Goal: Communication & Community: Answer question/provide support

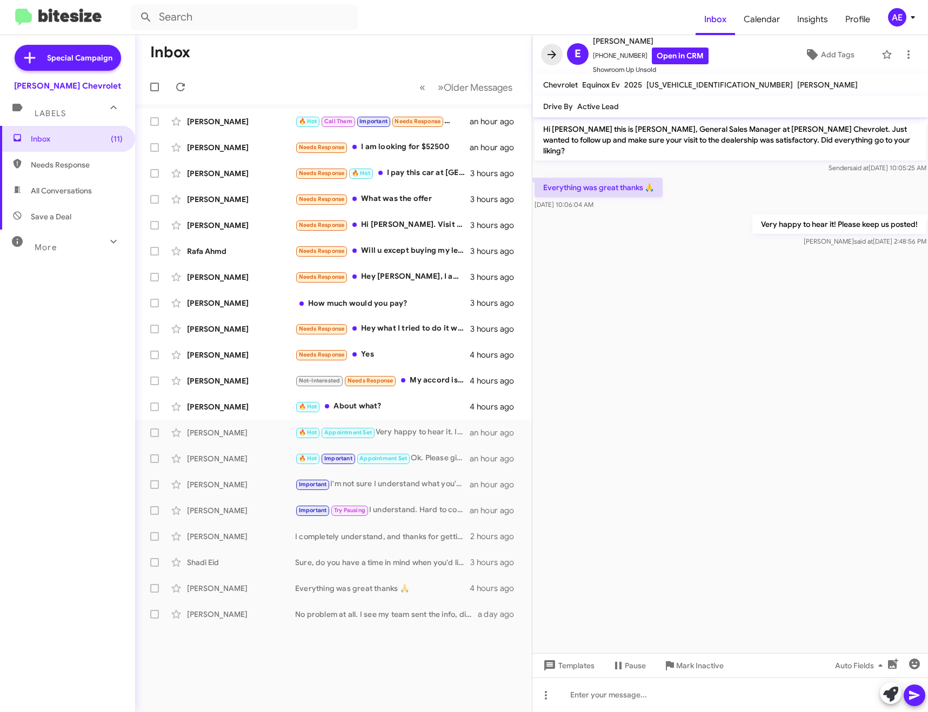
click at [558, 54] on icon at bounding box center [551, 54] width 13 height 13
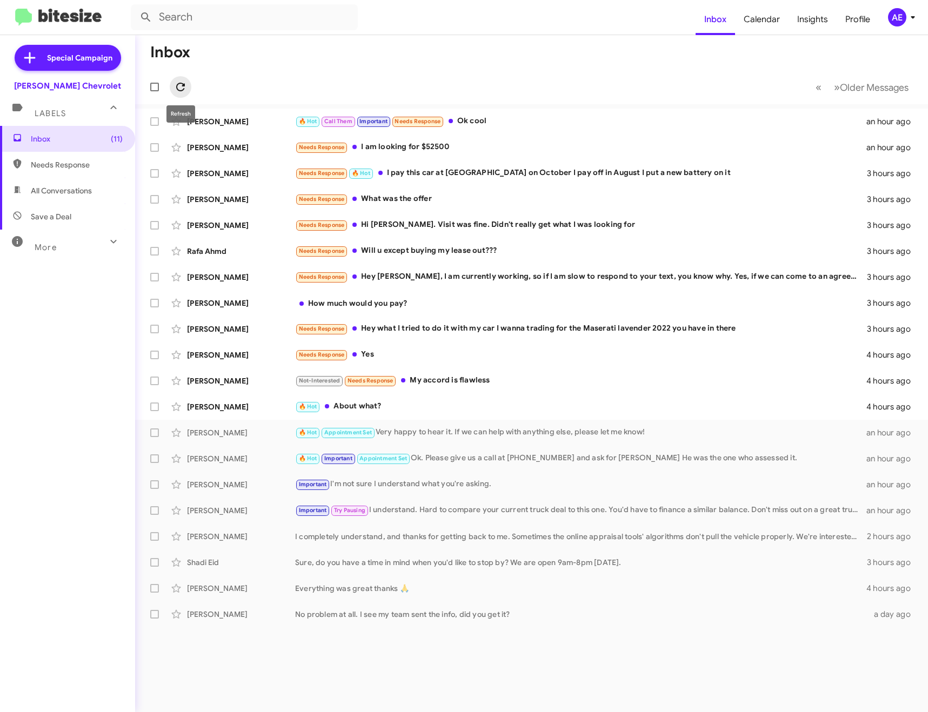
click at [187, 89] on span at bounding box center [181, 86] width 22 height 13
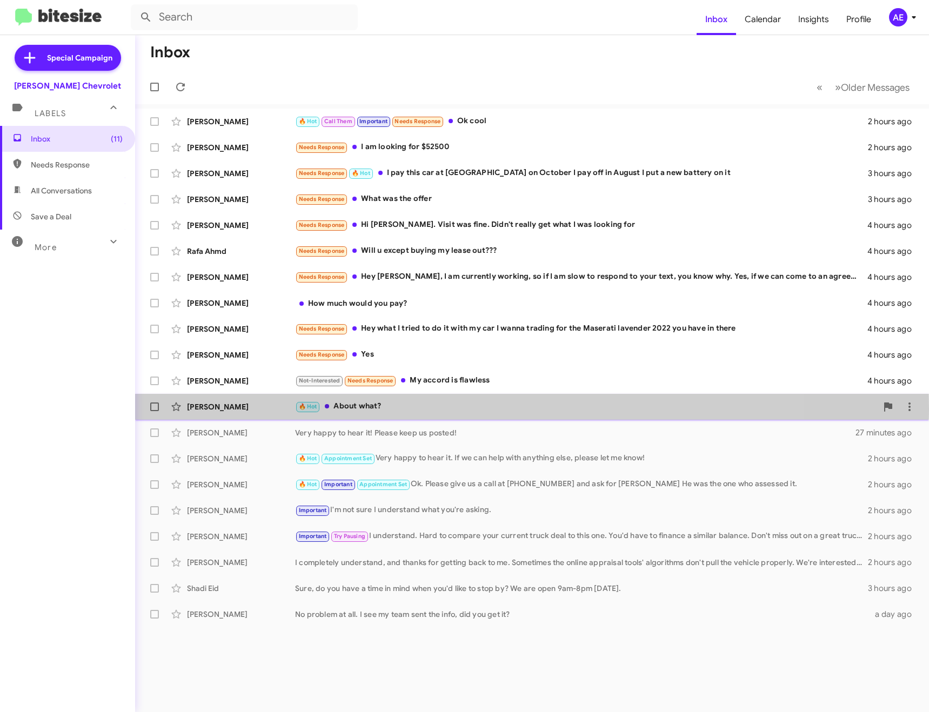
click at [386, 408] on div "🔥 Hot About what?" at bounding box center [586, 406] width 582 height 12
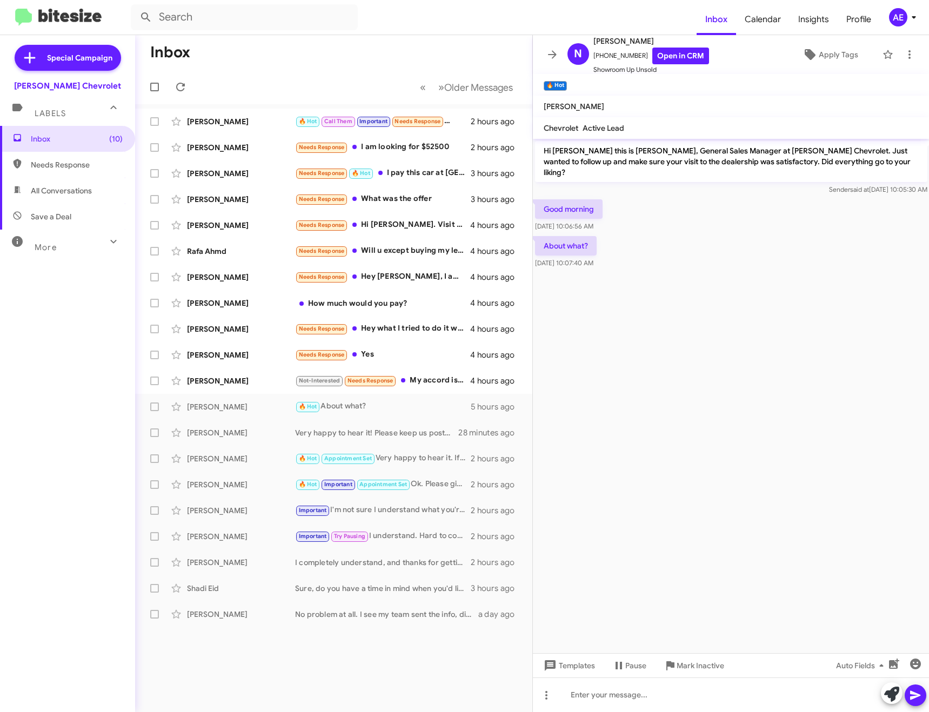
click at [886, 692] on icon at bounding box center [891, 694] width 15 height 15
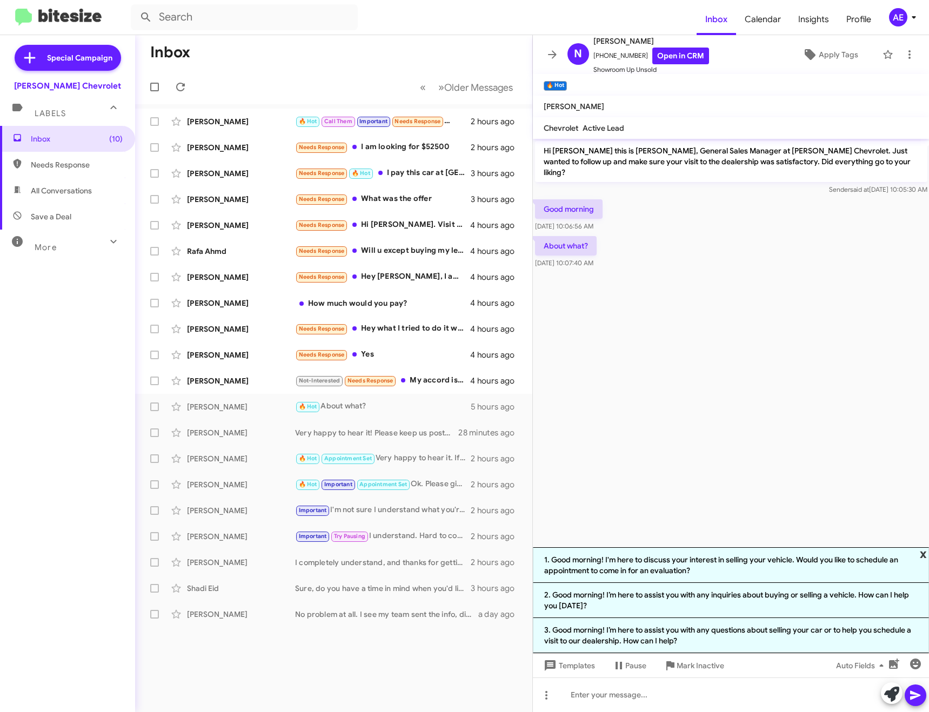
click at [921, 552] on span "x" at bounding box center [922, 553] width 7 height 13
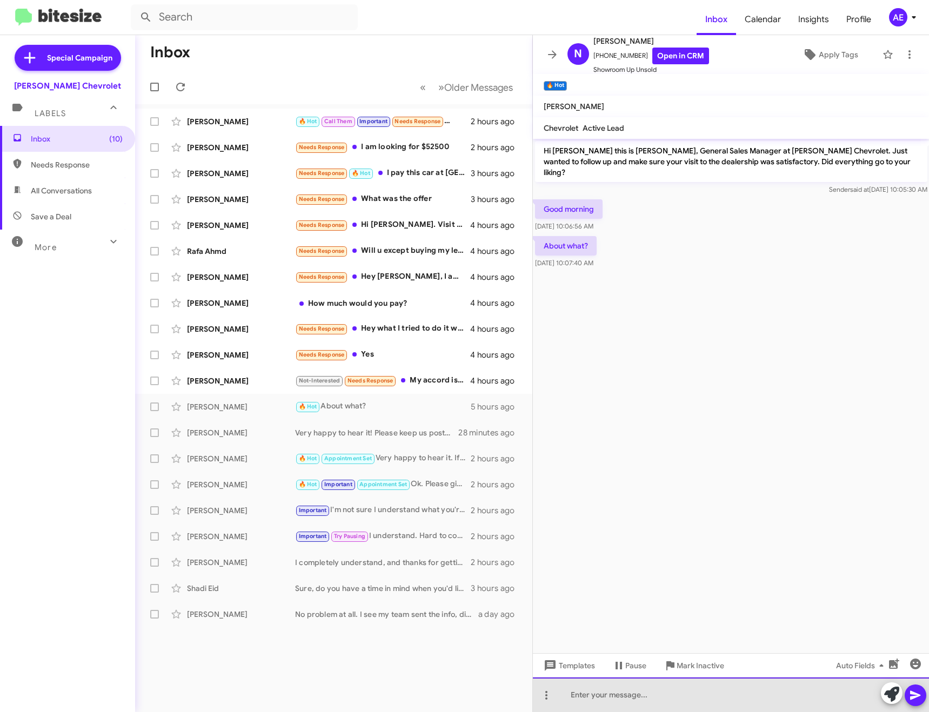
click at [710, 687] on div at bounding box center [731, 694] width 397 height 35
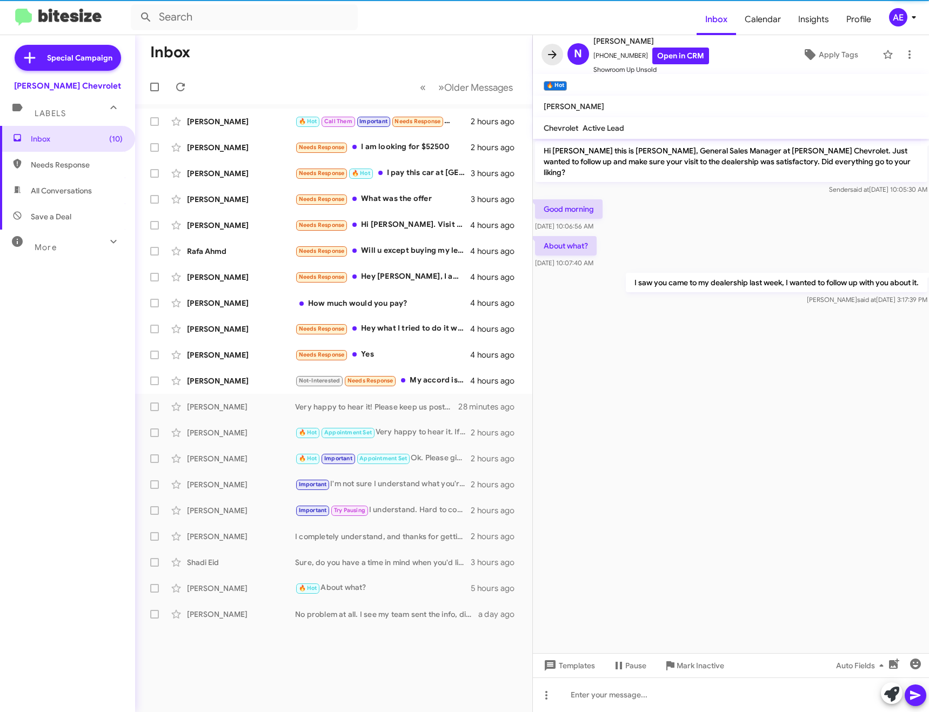
click at [551, 56] on icon at bounding box center [552, 54] width 13 height 13
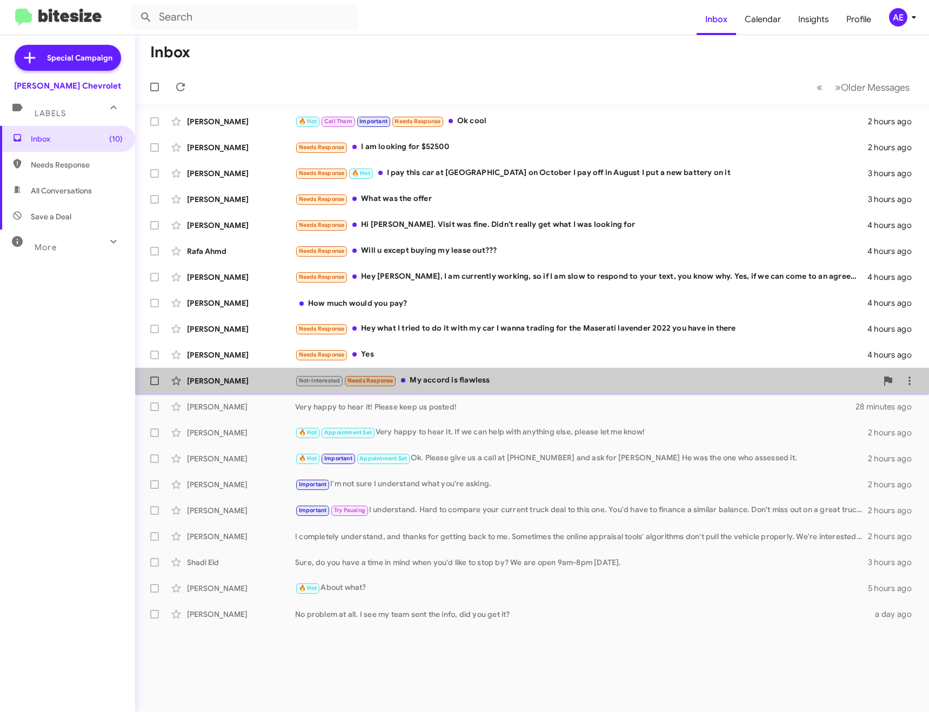
click at [495, 373] on div "[PERSON_NAME] Not-Interested Needs Response My accord is flawless 4 hours ago" at bounding box center [532, 381] width 776 height 22
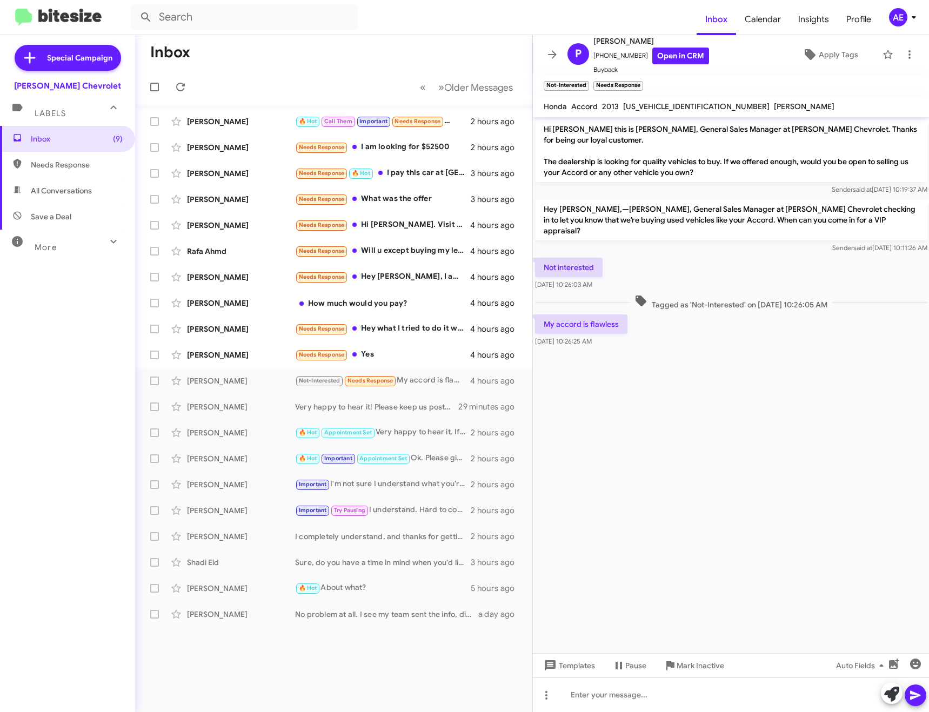
click at [881, 691] on button at bounding box center [892, 693] width 22 height 22
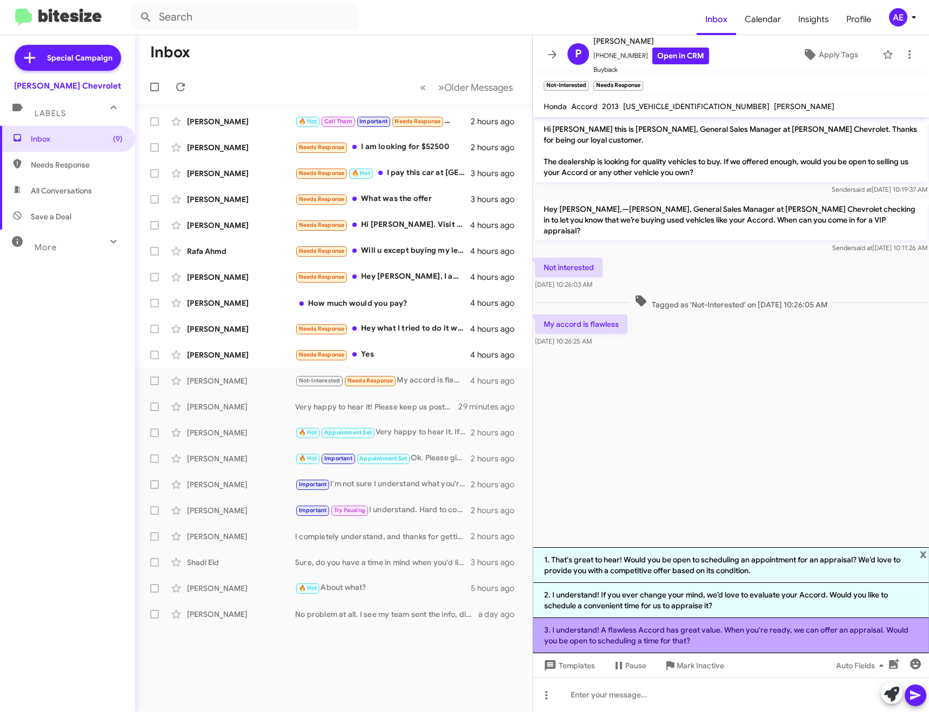
click at [727, 631] on li "3. I understand! A flawless Accord has great value. When you're ready, we can o…" at bounding box center [731, 635] width 397 height 35
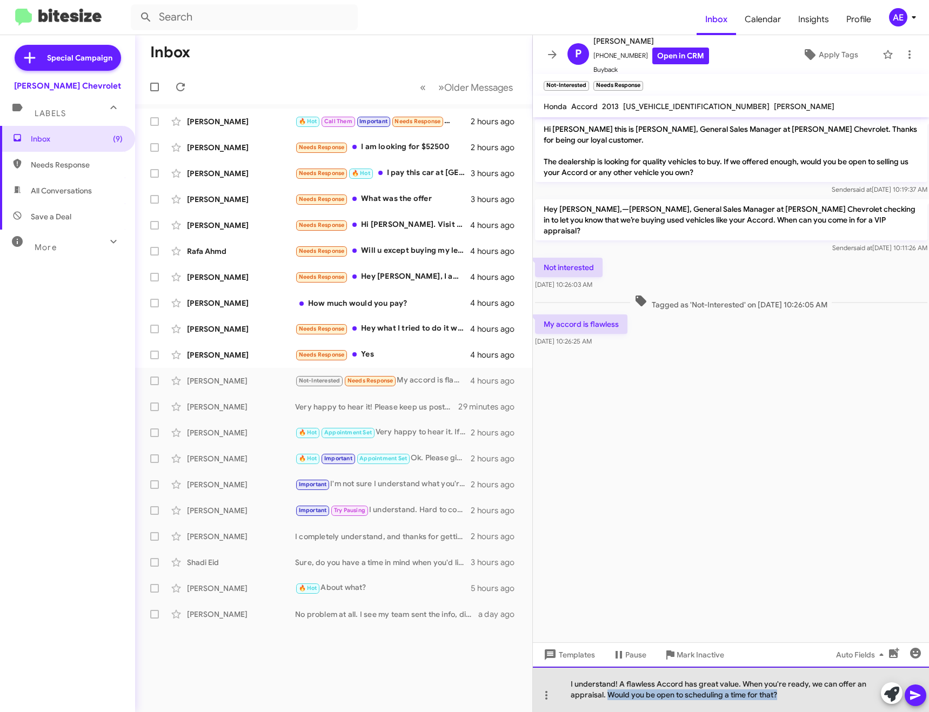
drag, startPoint x: 785, startPoint y: 694, endPoint x: 608, endPoint y: 696, distance: 176.7
click at [608, 696] on div "I understand! A flawless Accord has great value. When you're ready, we can offe…" at bounding box center [731, 689] width 397 height 45
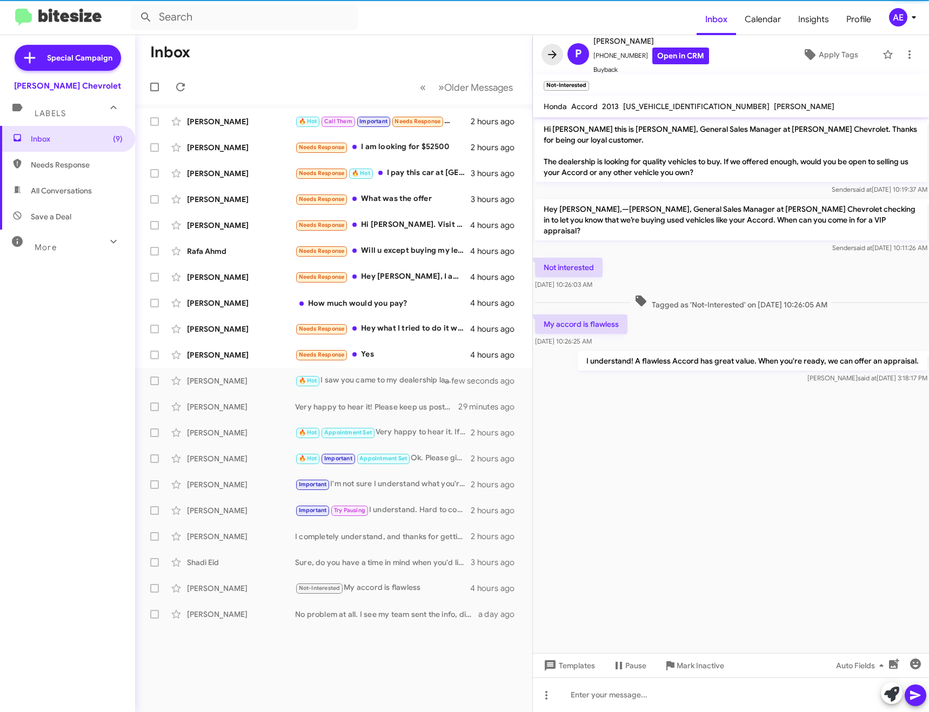
click at [560, 57] on span at bounding box center [552, 54] width 22 height 13
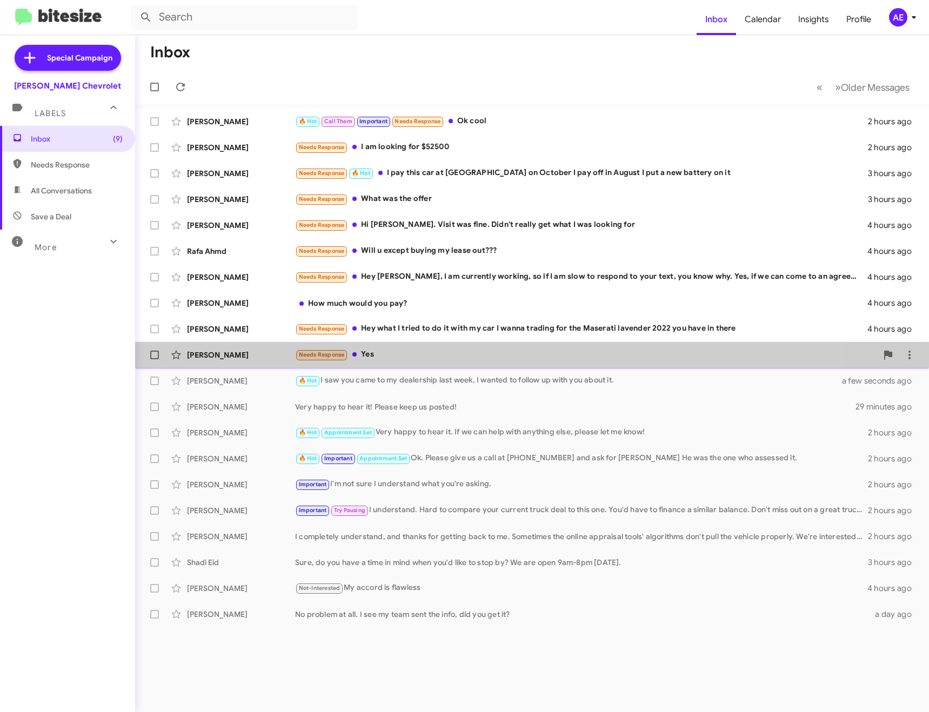
click at [406, 348] on div "[PERSON_NAME] Needs Response Yes 4 hours ago" at bounding box center [532, 355] width 776 height 22
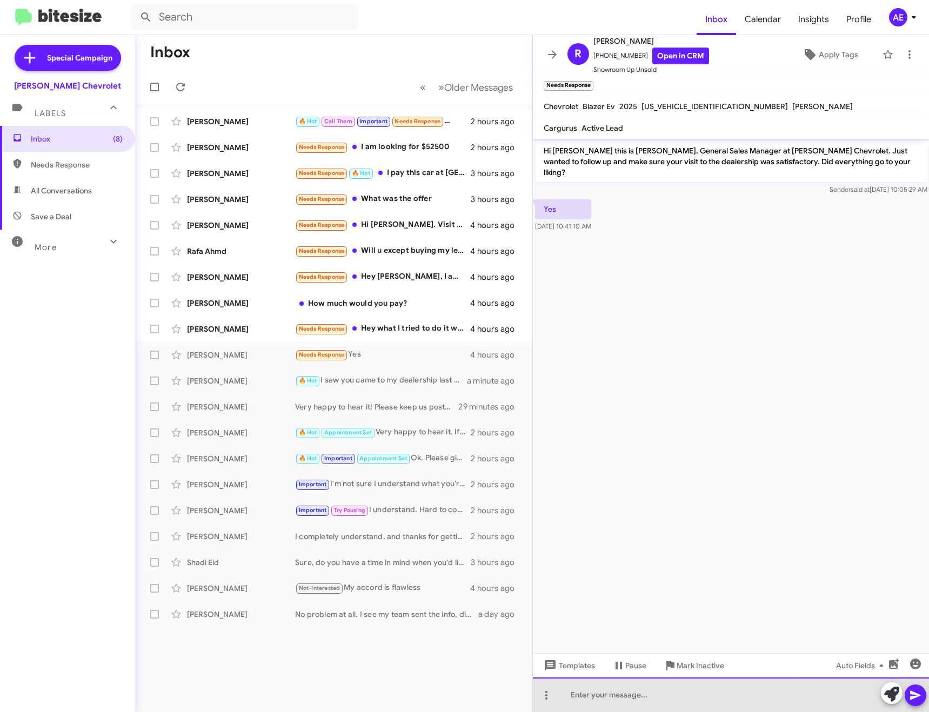
click at [657, 696] on div at bounding box center [731, 694] width 397 height 35
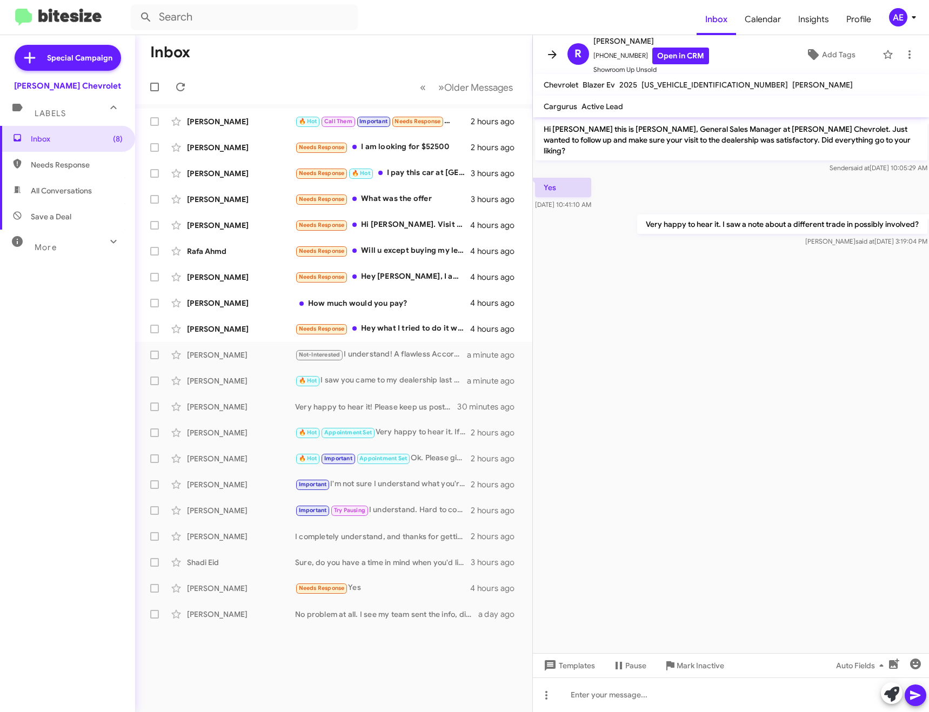
click at [552, 52] on icon at bounding box center [552, 54] width 13 height 13
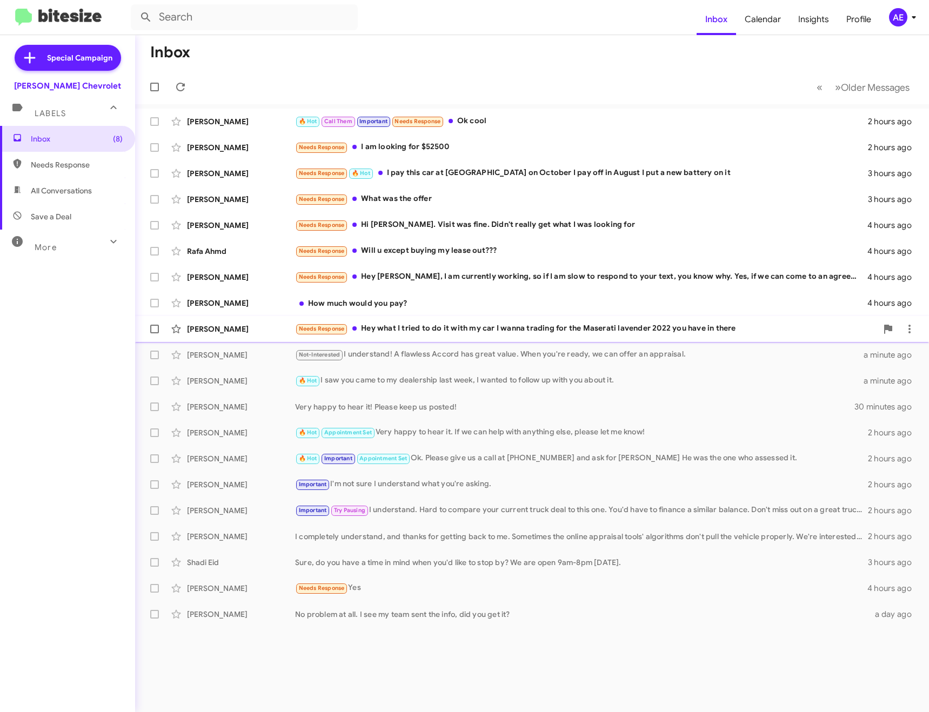
click at [445, 327] on div "Needs Response Hey what I tried to do it with my car I wanna trading for the Ma…" at bounding box center [586, 329] width 582 height 12
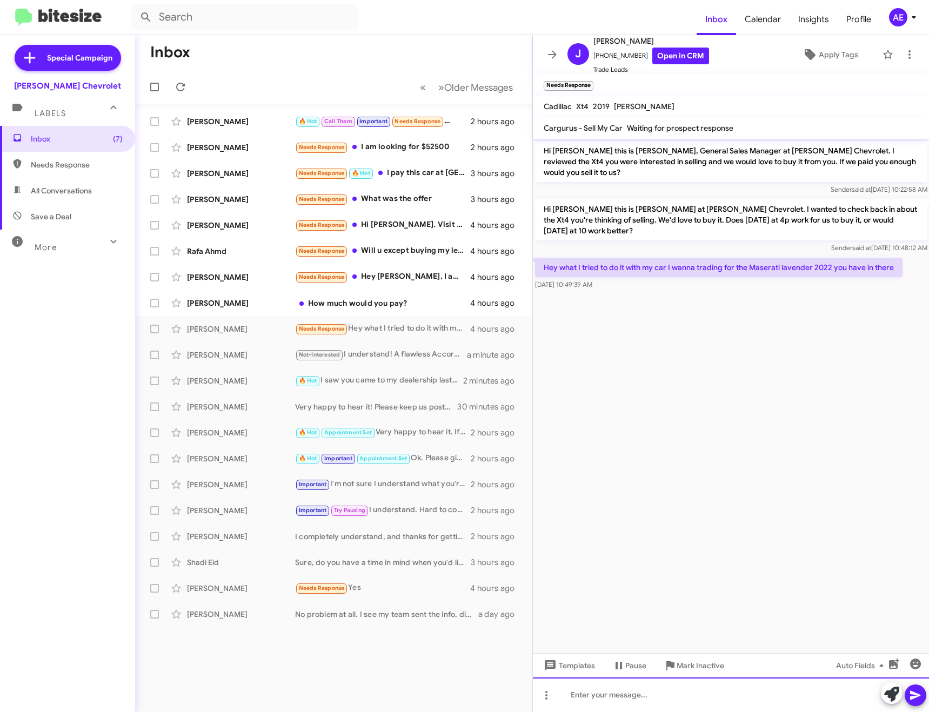
click at [657, 693] on div at bounding box center [731, 694] width 397 height 35
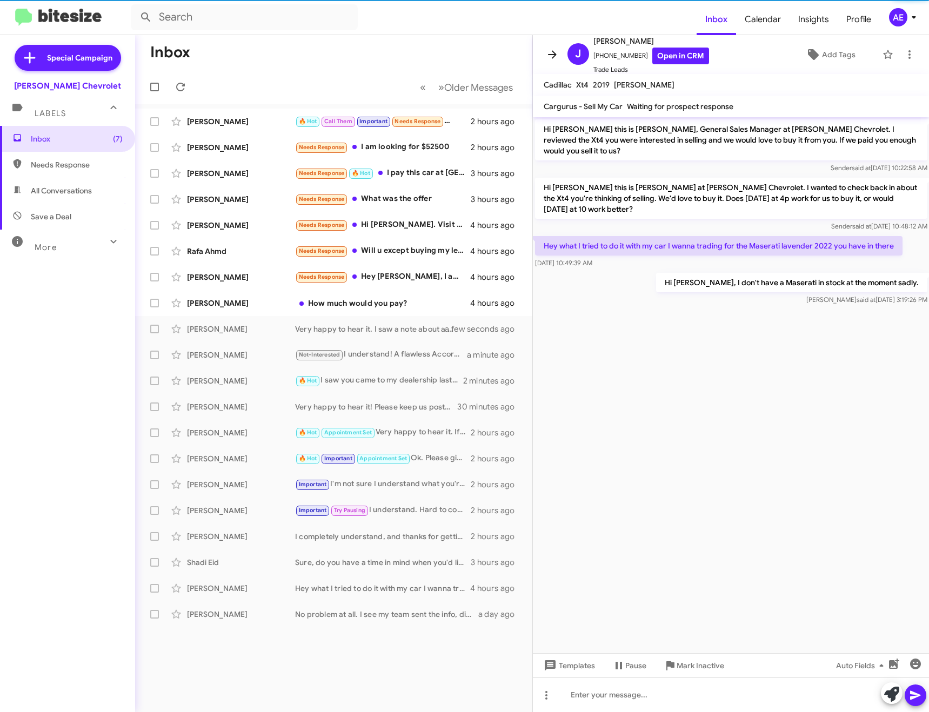
click at [556, 59] on icon at bounding box center [552, 54] width 13 height 13
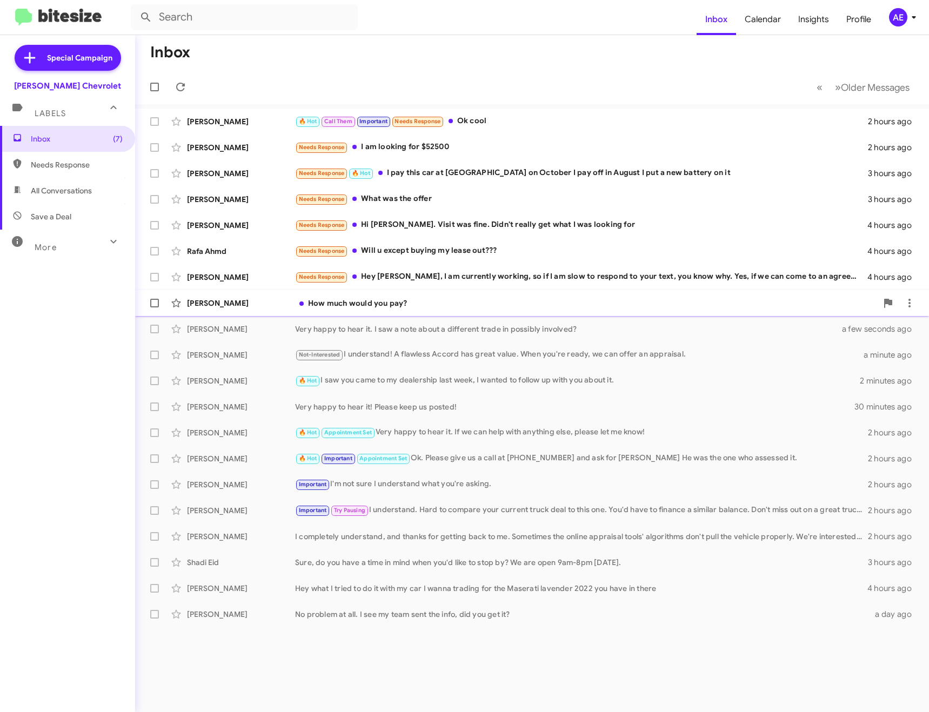
click at [457, 307] on div "How much would you pay?" at bounding box center [586, 303] width 582 height 11
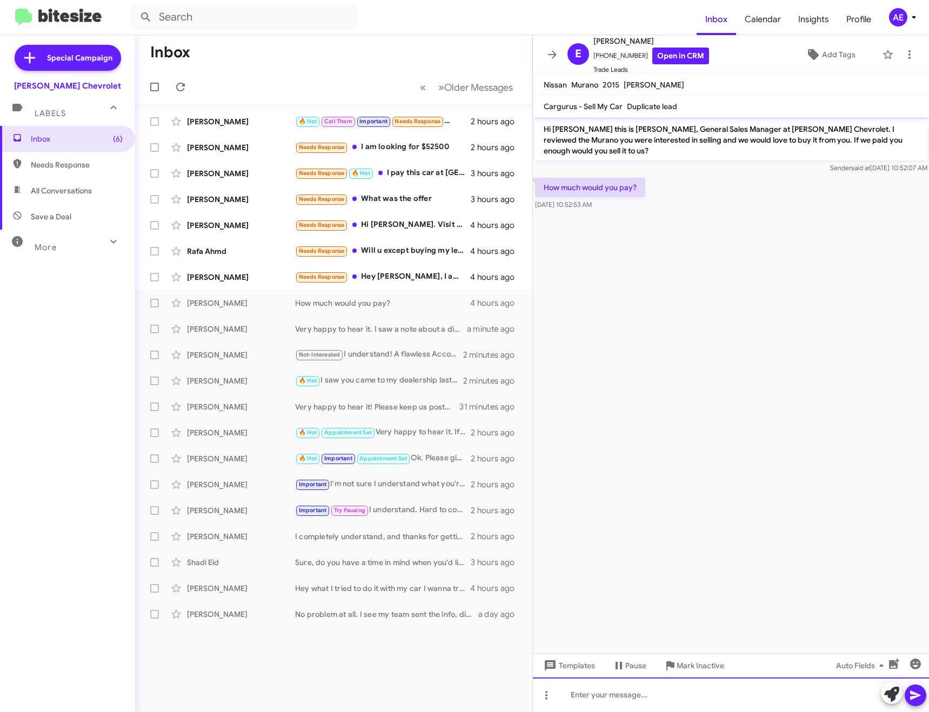
click at [609, 691] on div at bounding box center [731, 694] width 397 height 35
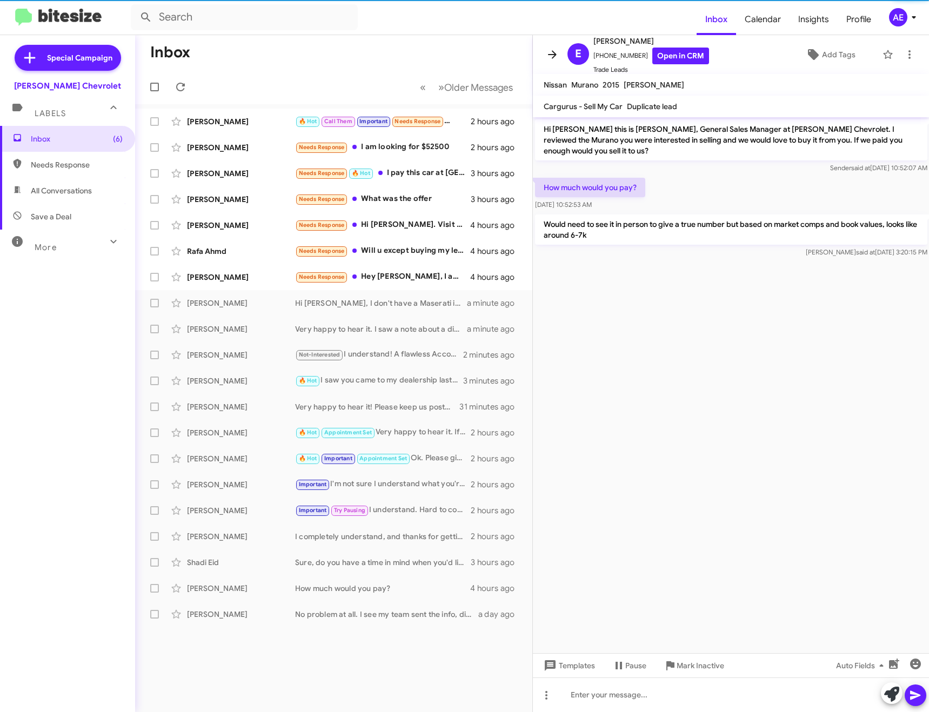
click at [553, 53] on icon at bounding box center [552, 54] width 13 height 13
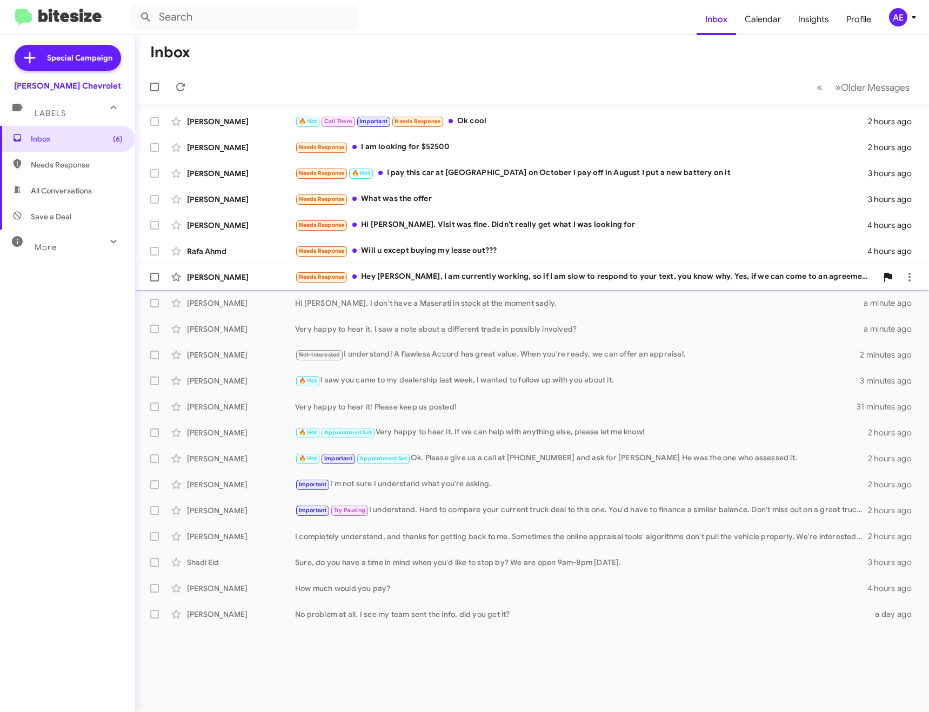
click at [485, 277] on div "Needs Response Hey [PERSON_NAME], I am currently working, so if I am slow to re…" at bounding box center [586, 277] width 582 height 12
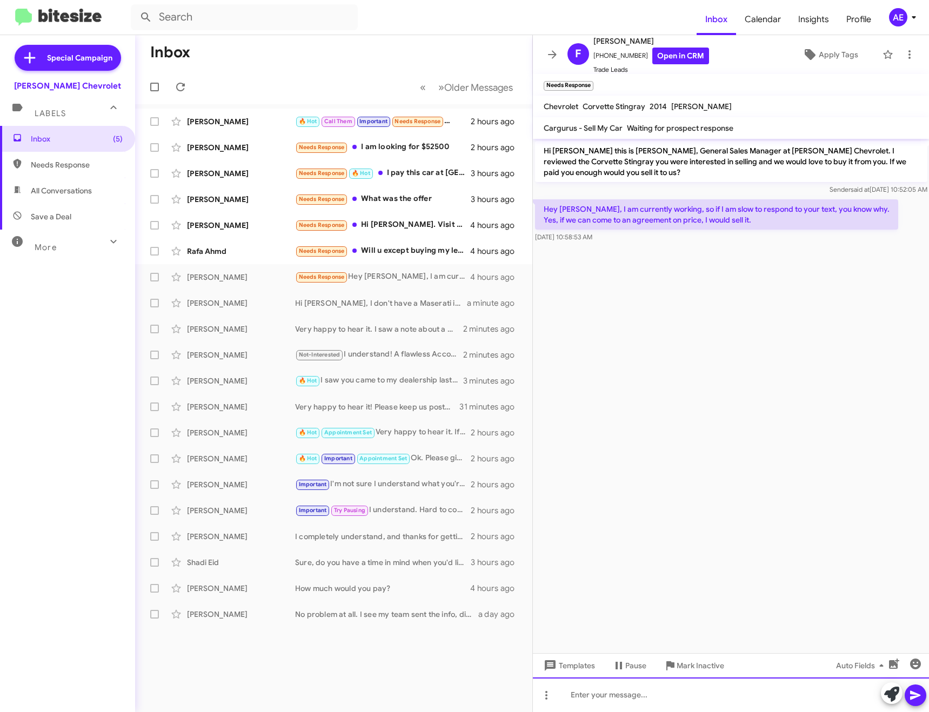
click at [681, 693] on div at bounding box center [731, 694] width 397 height 35
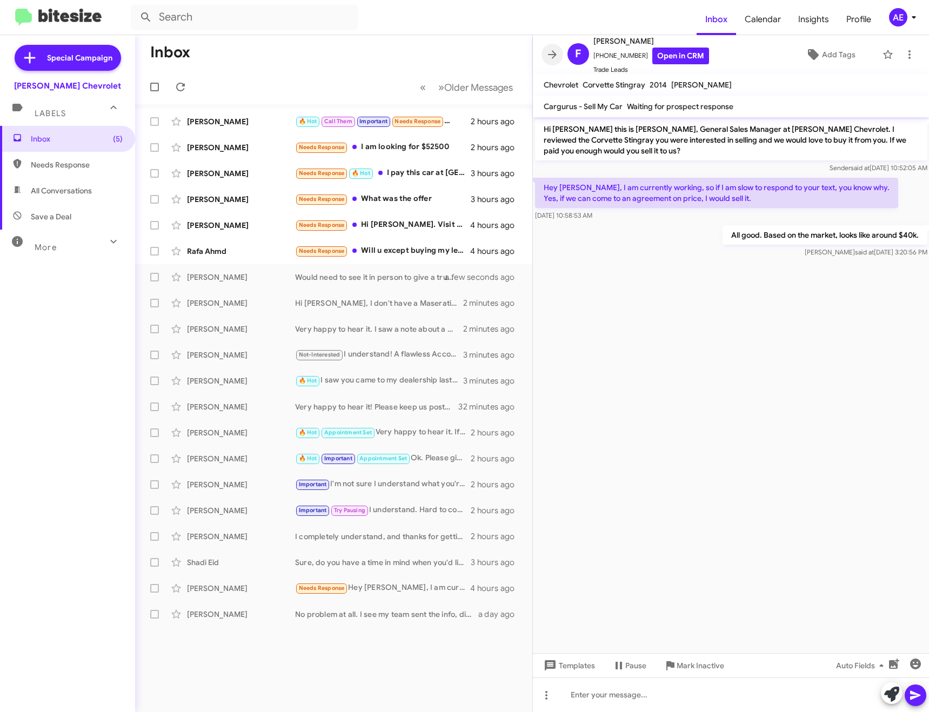
click at [554, 50] on icon at bounding box center [552, 54] width 13 height 13
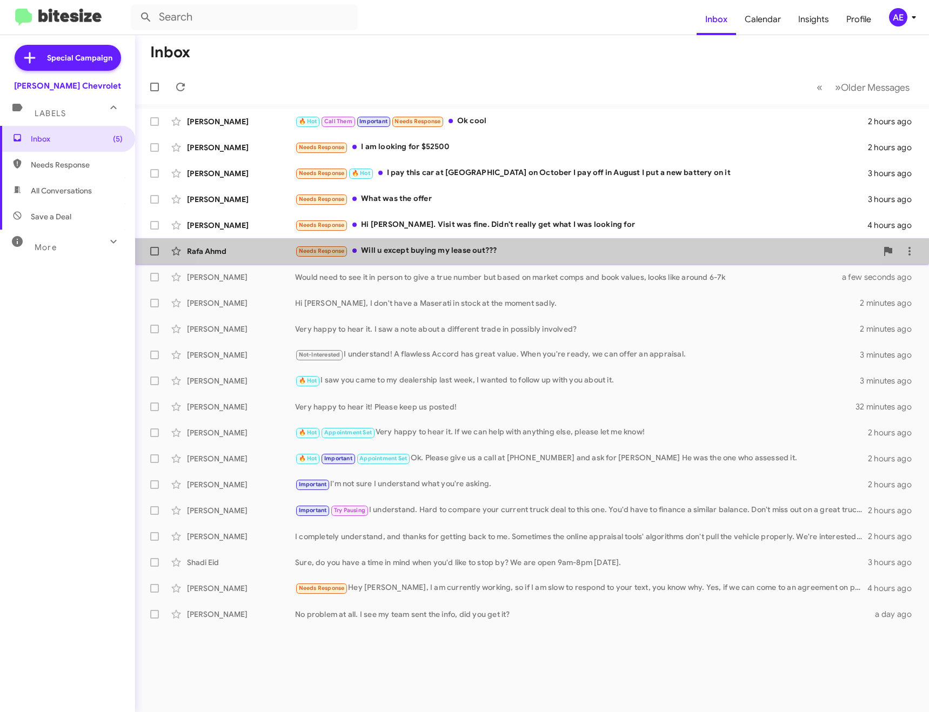
click at [494, 247] on div "Needs Response Will u except buying my lease out???" at bounding box center [586, 251] width 582 height 12
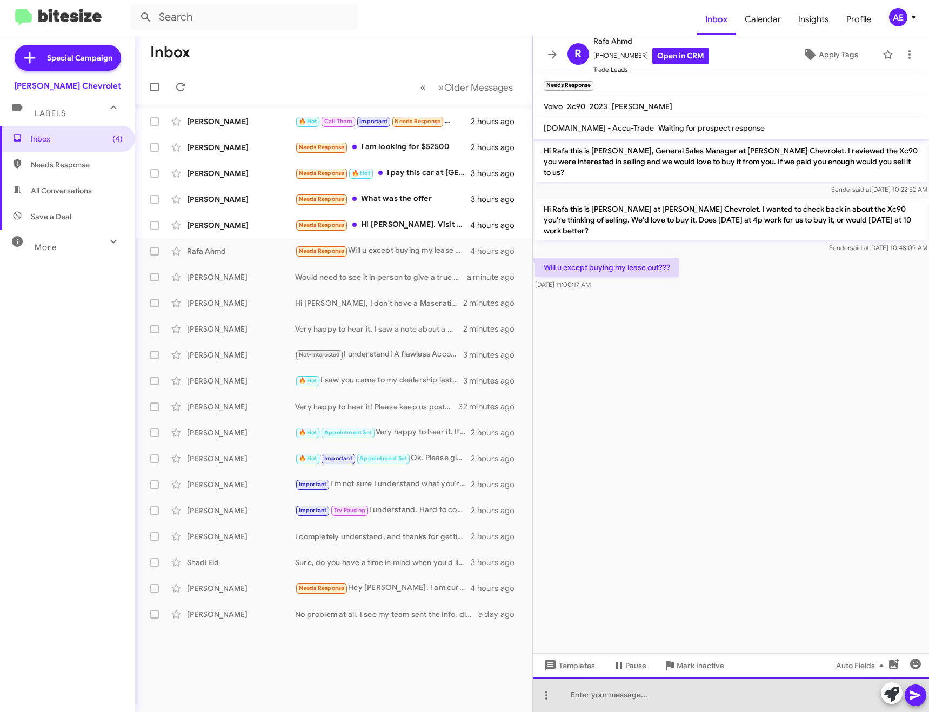
click at [690, 690] on div at bounding box center [731, 694] width 397 height 35
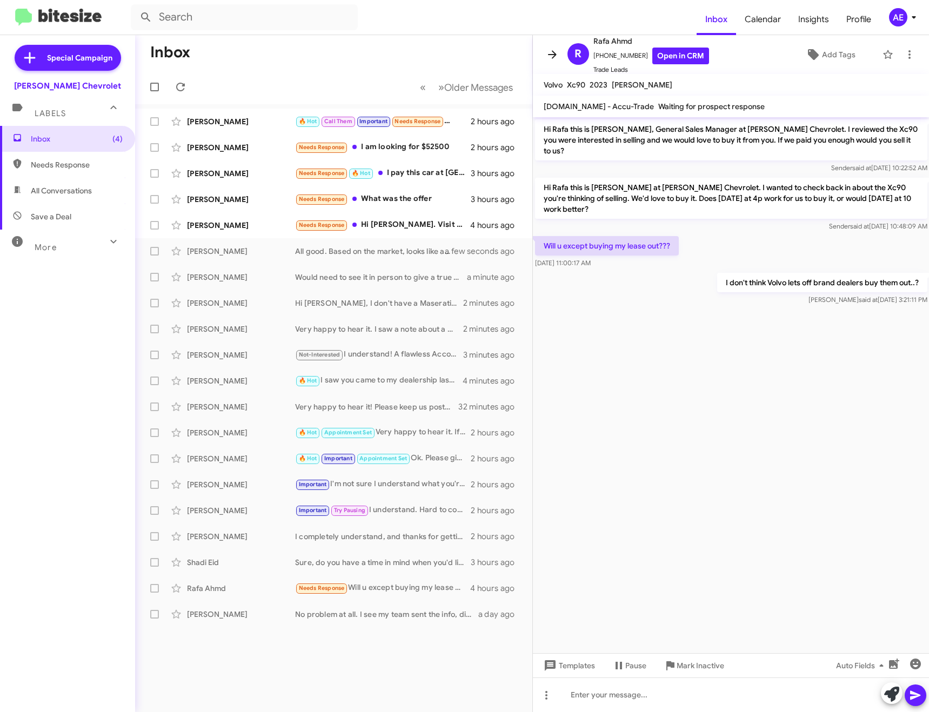
click at [557, 59] on icon at bounding box center [552, 54] width 13 height 13
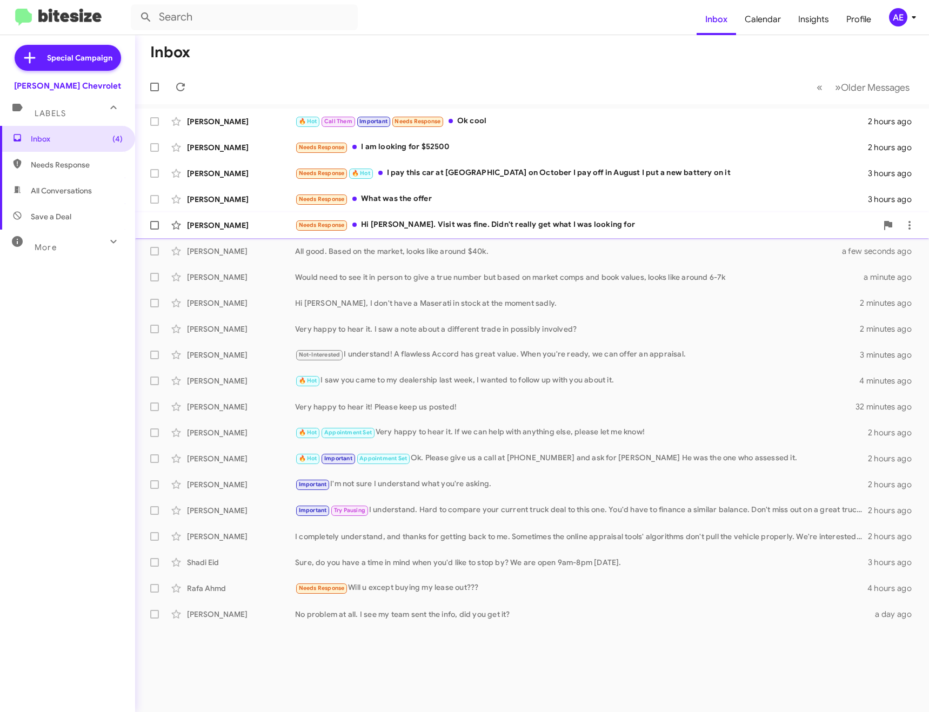
click at [473, 226] on div "Needs Response Hi [PERSON_NAME]. Visit was fine. Didn't really get what I was l…" at bounding box center [586, 225] width 582 height 12
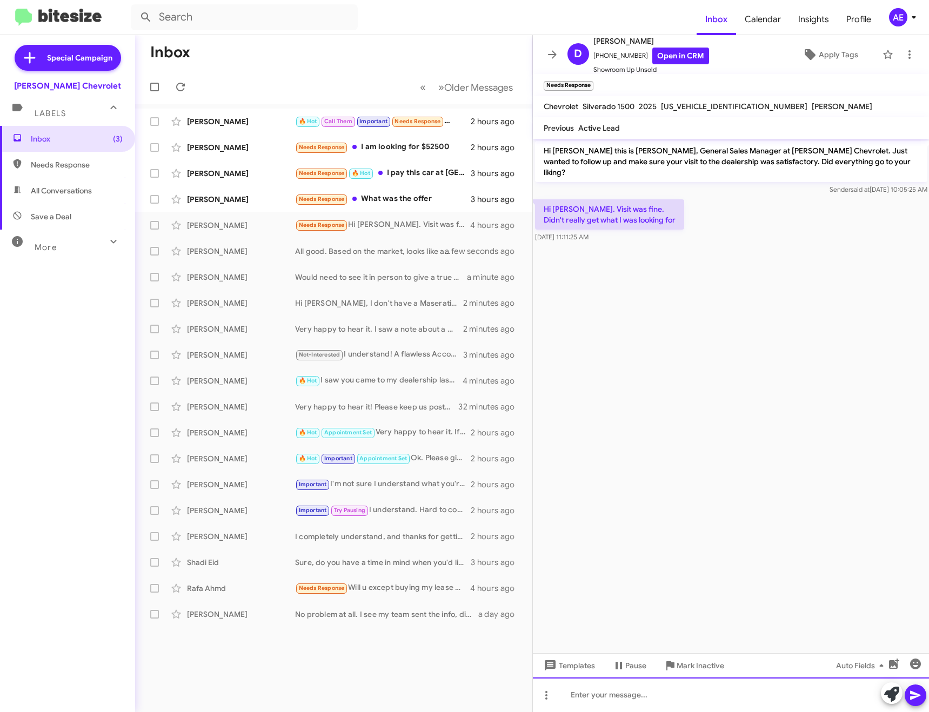
click at [707, 702] on div at bounding box center [731, 694] width 397 height 35
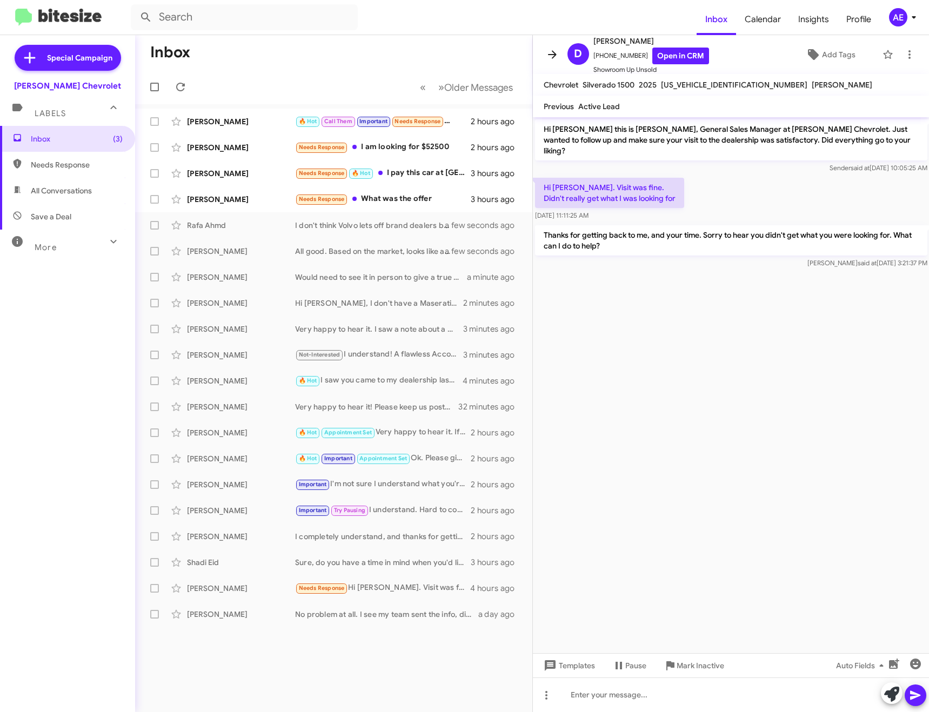
click at [553, 55] on icon at bounding box center [552, 54] width 9 height 8
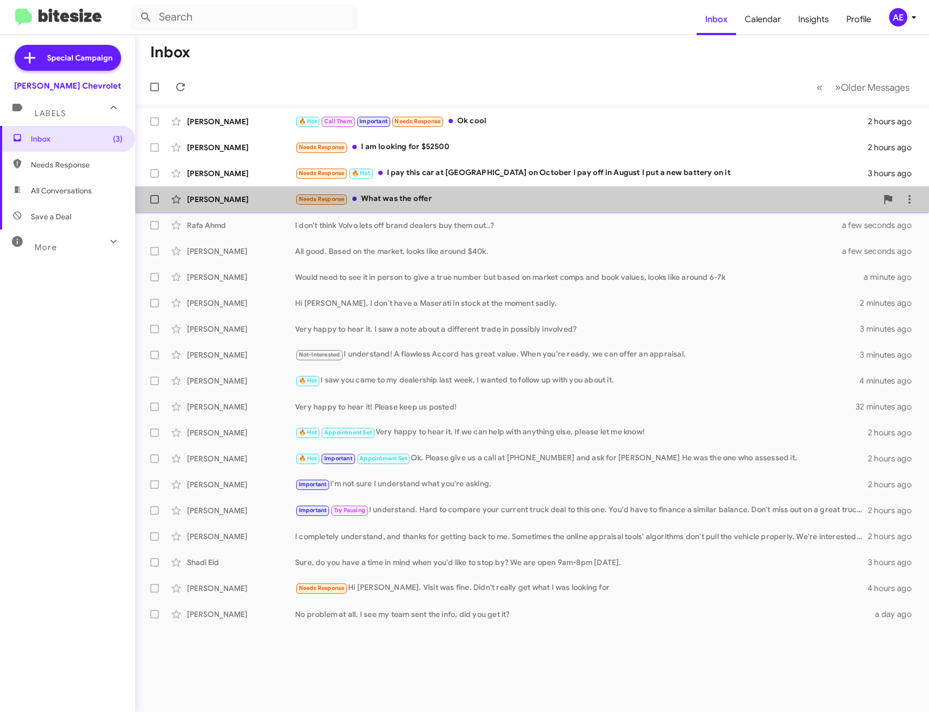
click at [424, 196] on div "Needs Response What was the offer" at bounding box center [586, 199] width 582 height 12
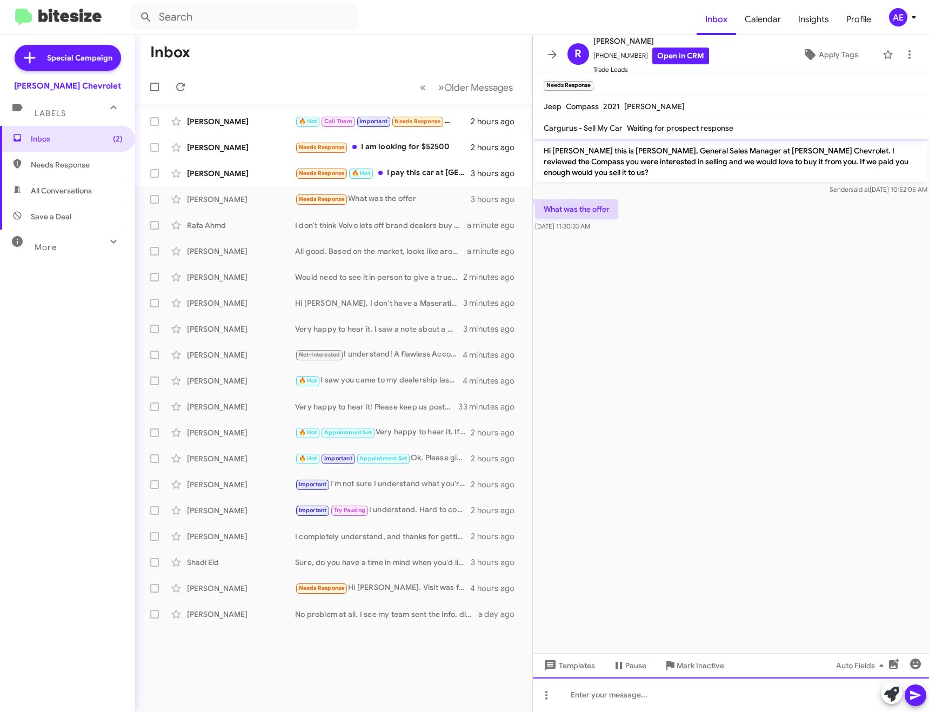
drag, startPoint x: 594, startPoint y: 689, endPoint x: 617, endPoint y: 688, distance: 23.8
click at [594, 689] on div at bounding box center [731, 694] width 397 height 35
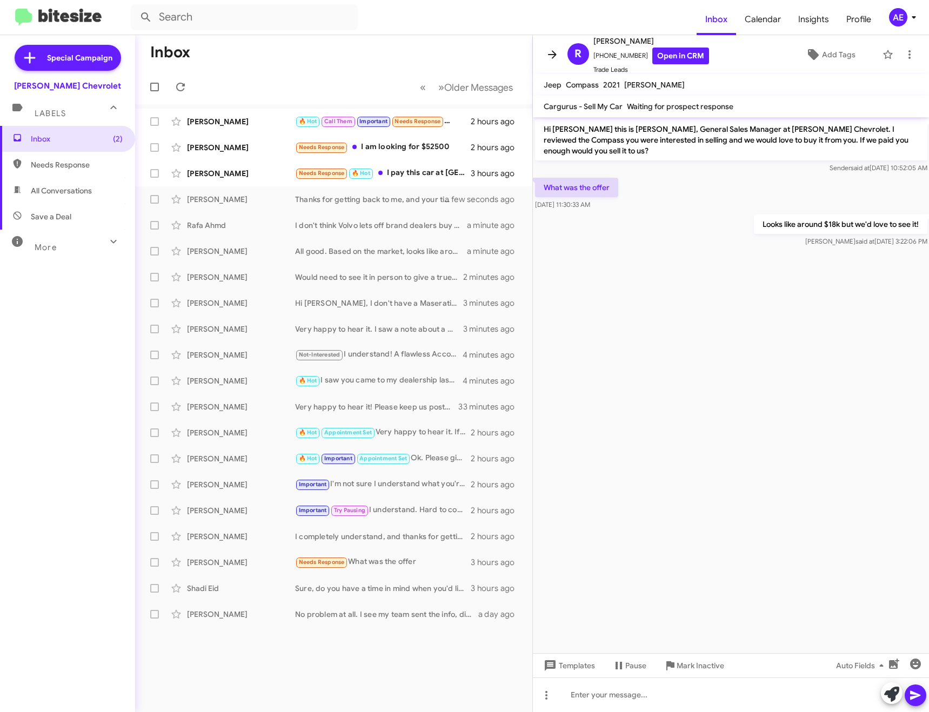
click at [555, 58] on icon at bounding box center [552, 54] width 13 height 13
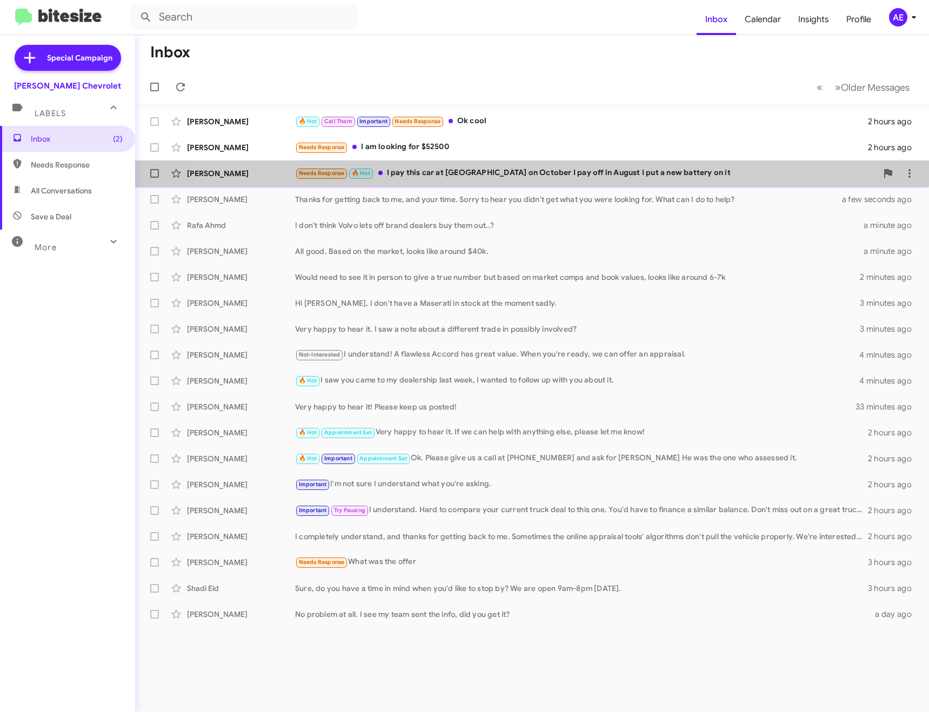
click at [492, 177] on div "Needs Response 🔥 Hot I pay this car at [GEOGRAPHIC_DATA] on October I pay off i…" at bounding box center [586, 173] width 582 height 12
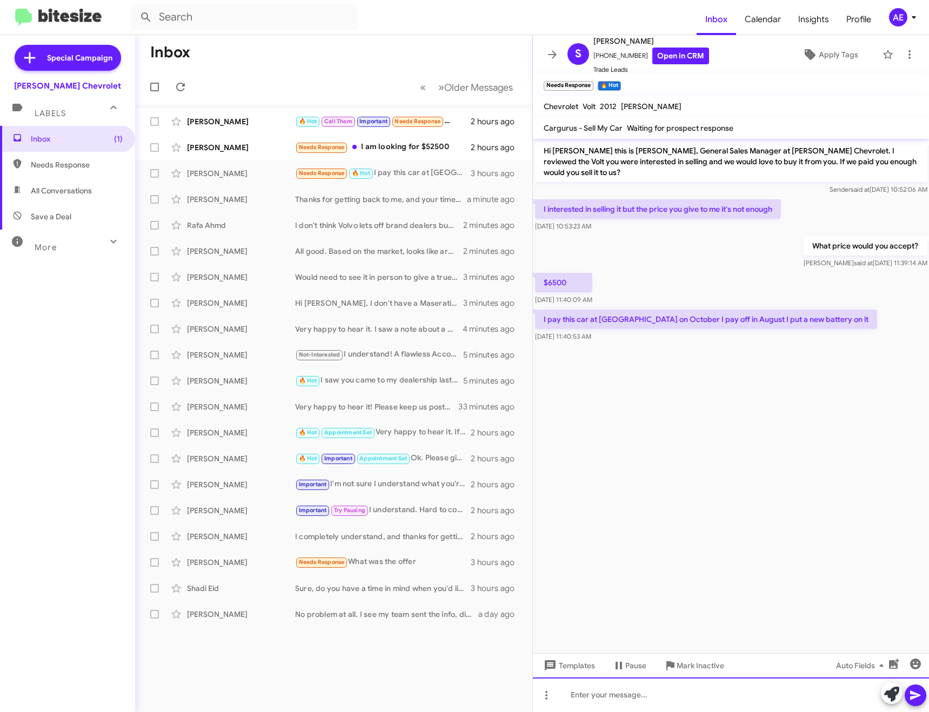
click at [642, 700] on div at bounding box center [731, 694] width 397 height 35
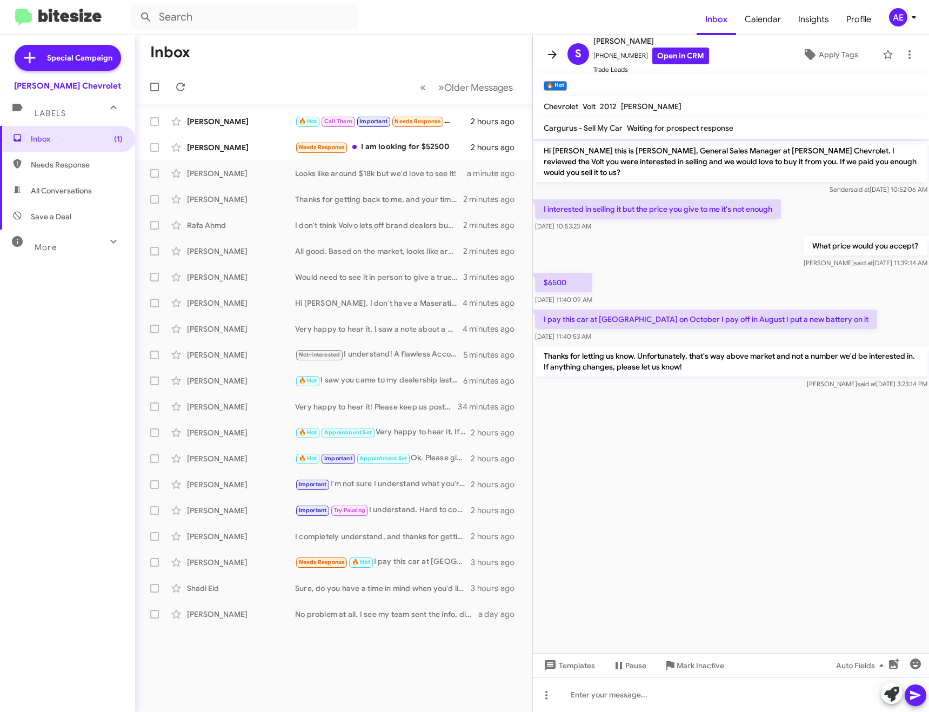
click at [552, 59] on icon at bounding box center [552, 54] width 13 height 13
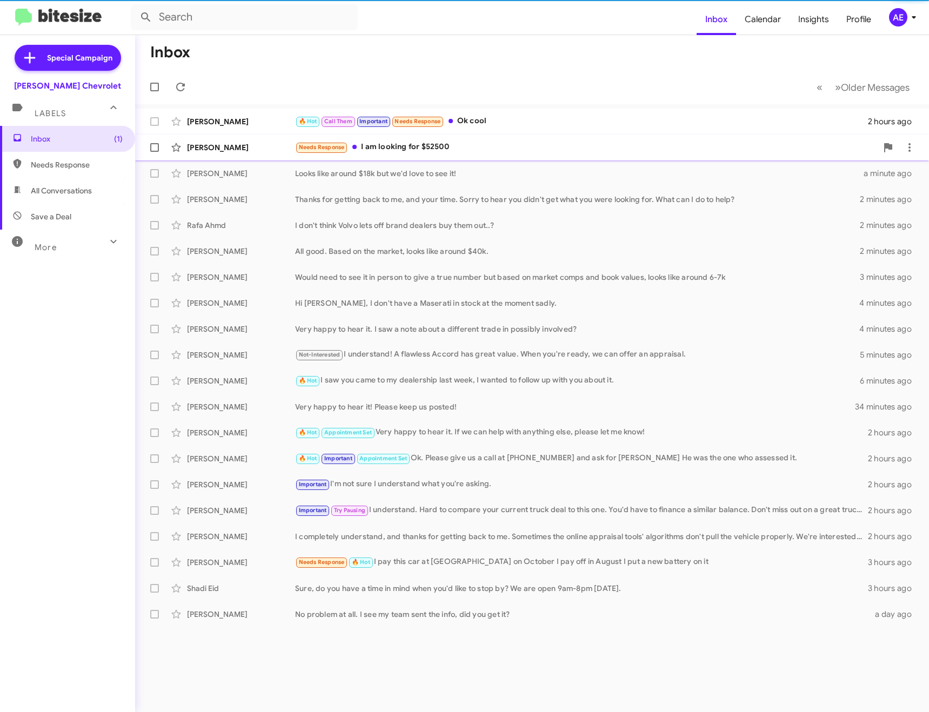
click at [450, 148] on div "Needs Response I am looking for $52500" at bounding box center [586, 147] width 582 height 12
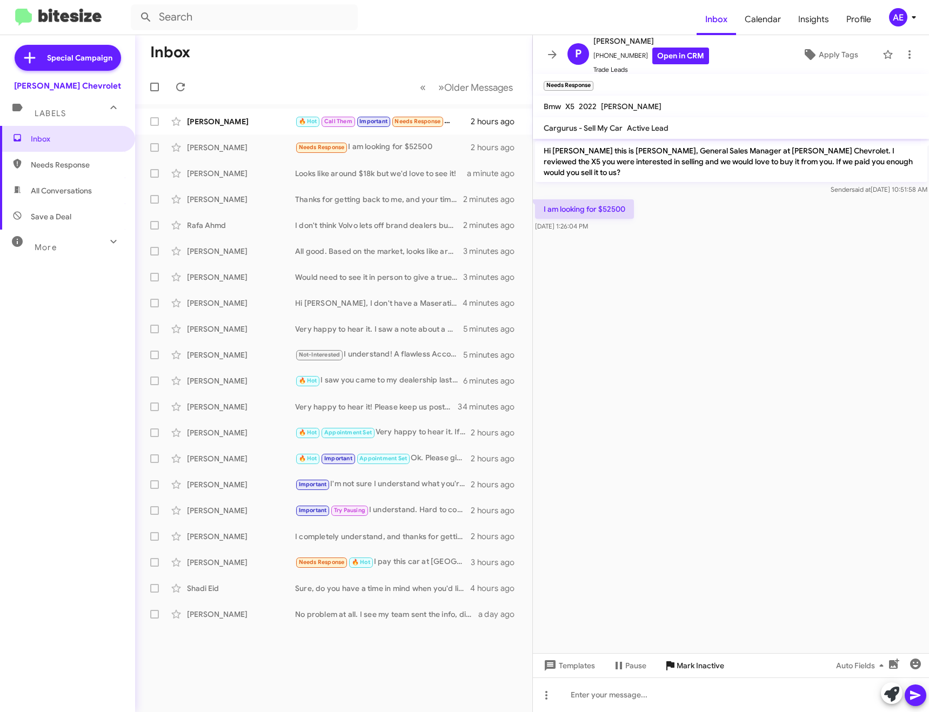
click at [707, 671] on span "Mark Inactive" at bounding box center [700, 665] width 48 height 19
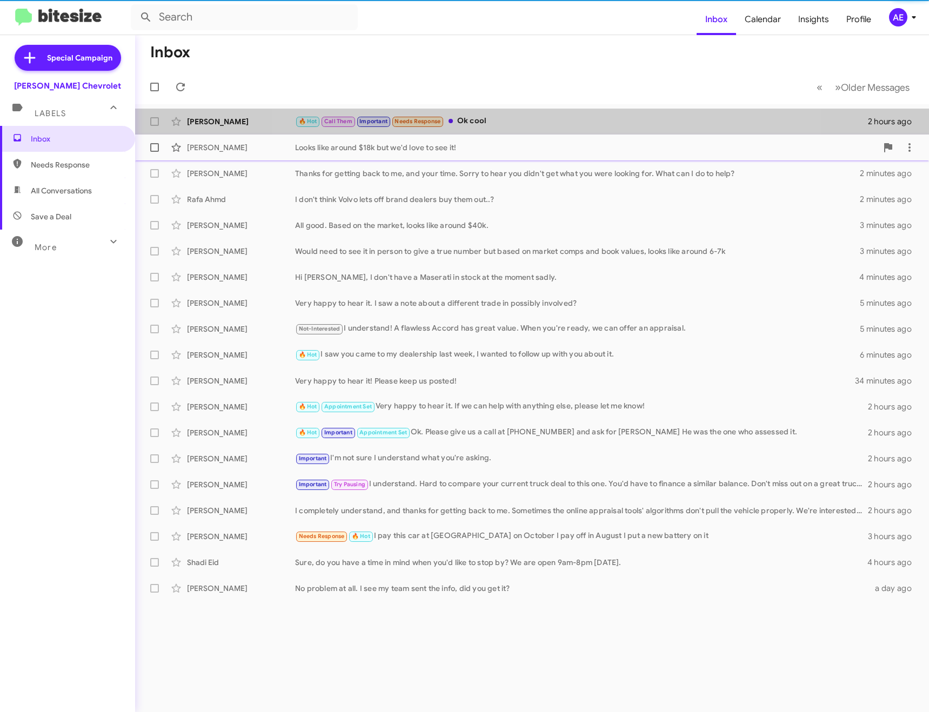
drag, startPoint x: 533, startPoint y: 127, endPoint x: 529, endPoint y: 142, distance: 14.5
click at [532, 127] on div "🔥 Hot Call Them Important Needs Response Ok cool" at bounding box center [581, 121] width 573 height 12
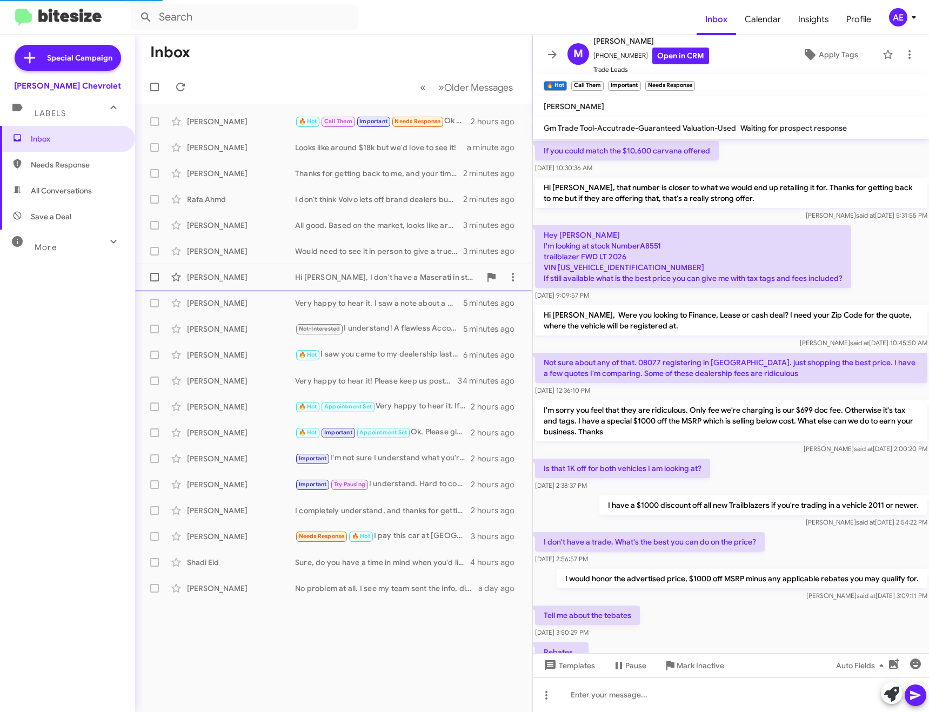
scroll to position [404, 0]
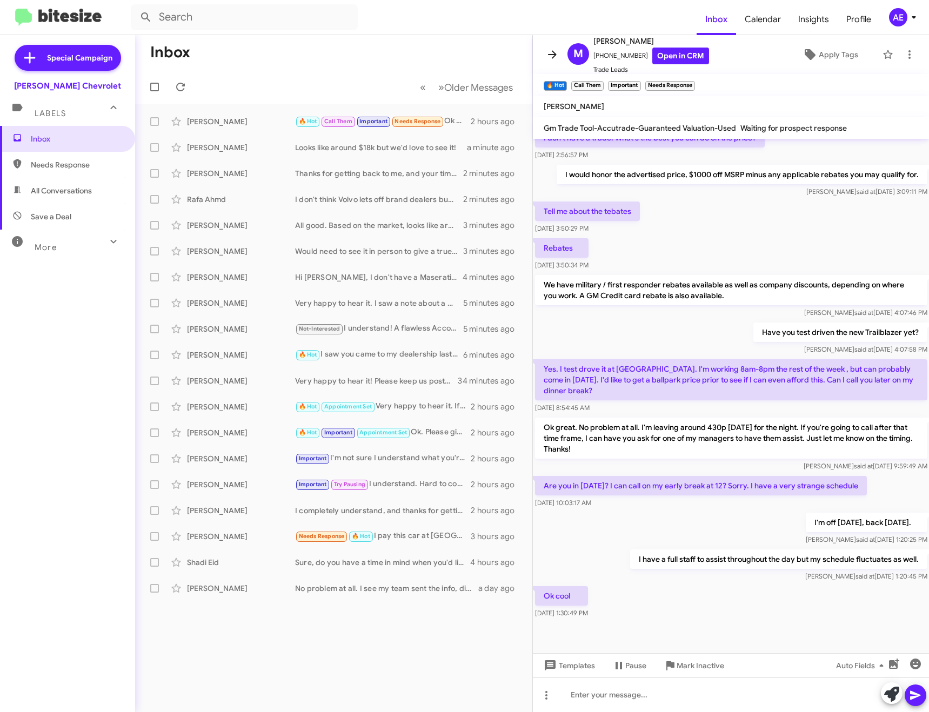
click at [559, 49] on span at bounding box center [552, 54] width 22 height 13
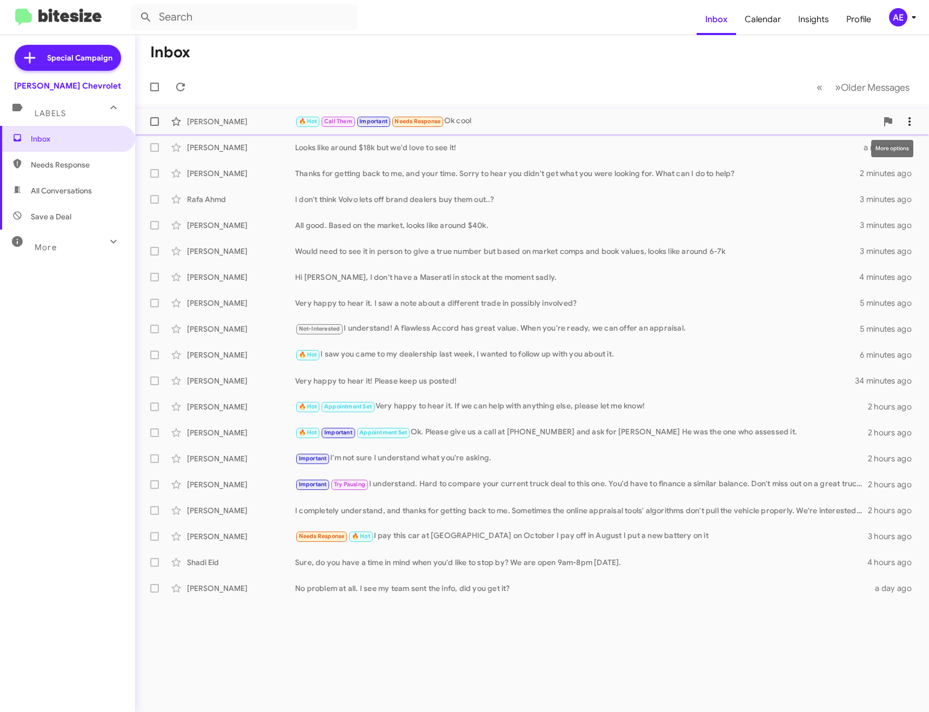
click at [910, 121] on icon at bounding box center [909, 121] width 13 height 13
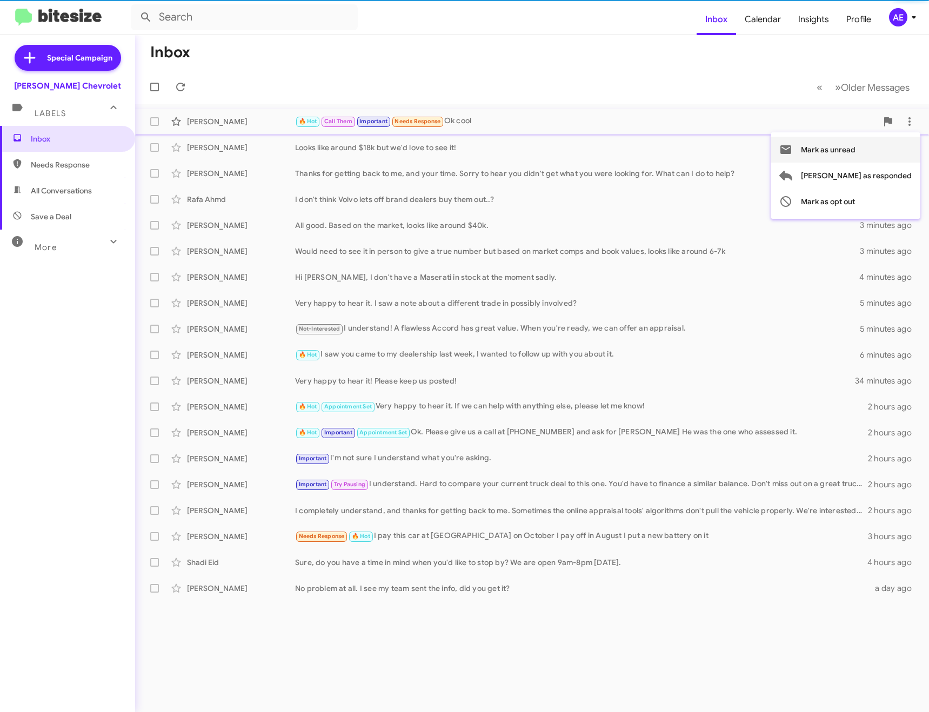
click at [847, 152] on span "Mark as unread" at bounding box center [828, 150] width 55 height 26
